Goal: Information Seeking & Learning: Find specific page/section

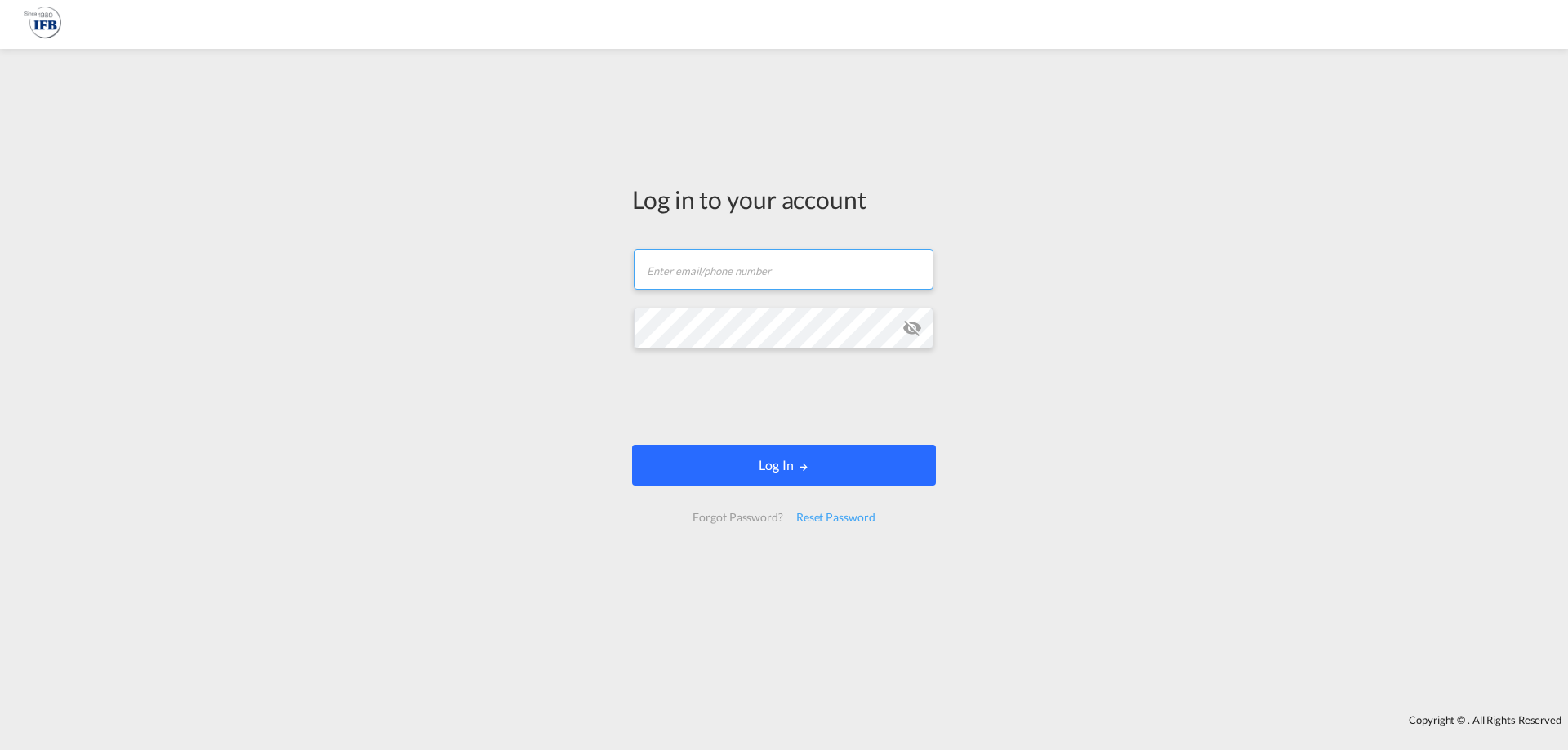
type input "[PERSON_NAME][EMAIL_ADDRESS][DOMAIN_NAME]"
click at [777, 470] on button "Log In" at bounding box center [784, 466] width 304 height 41
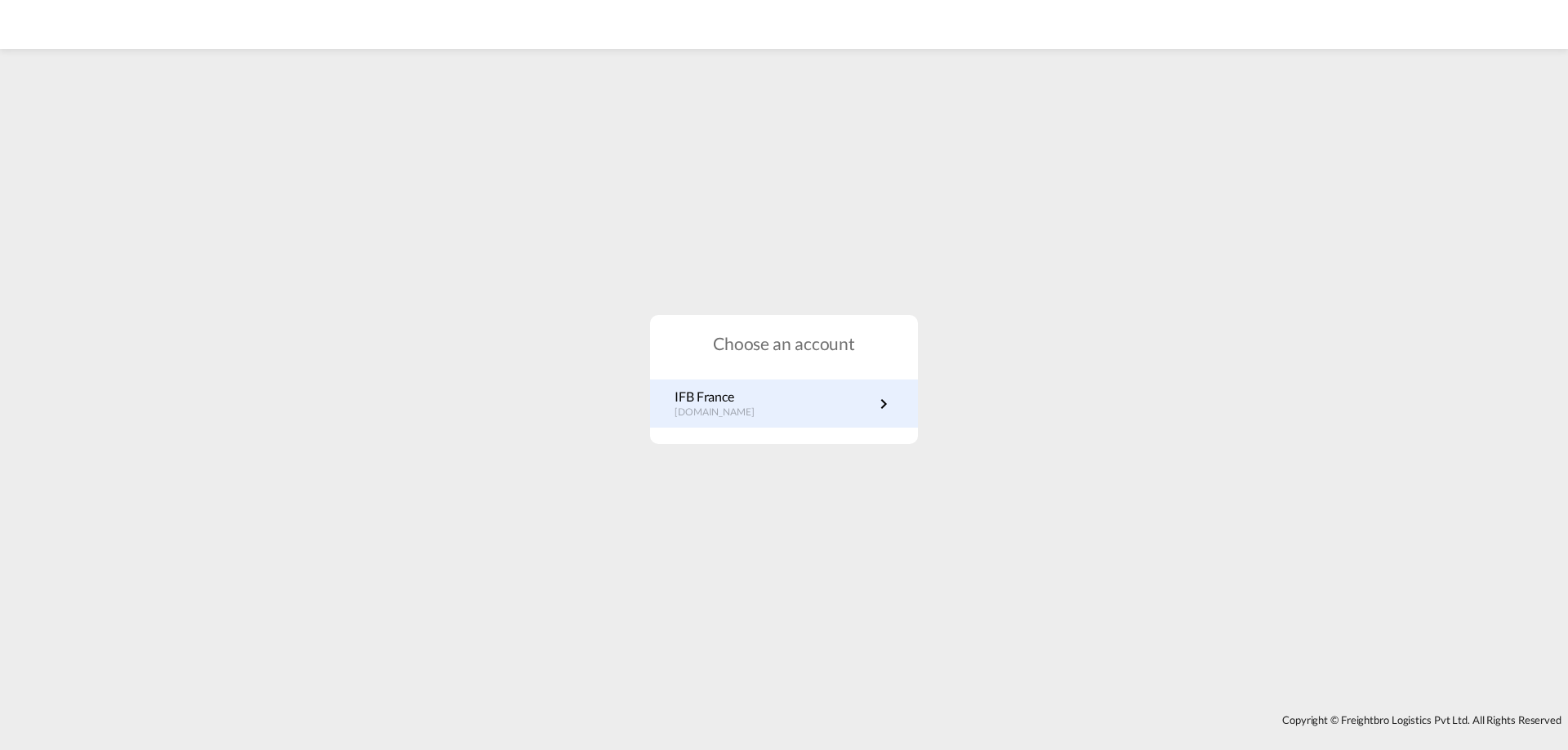
click at [803, 405] on link "IFB France [DOMAIN_NAME]" at bounding box center [784, 403] width 219 height 32
